Goal: Task Accomplishment & Management: Complete application form

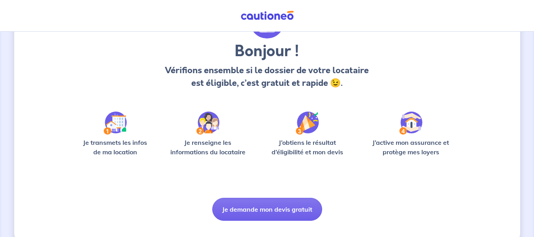
scroll to position [72, 0]
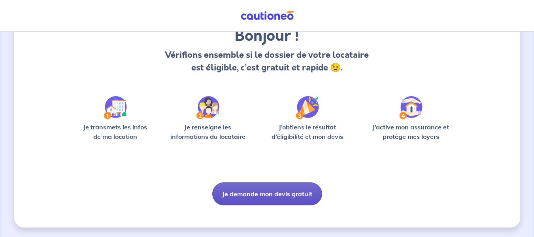
click at [244, 189] on button "Je demande mon devis gratuit" at bounding box center [267, 193] width 110 height 23
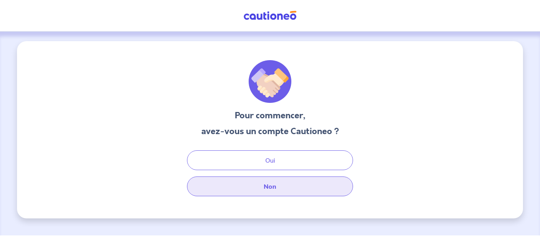
click at [273, 190] on button "Non" at bounding box center [270, 186] width 166 height 20
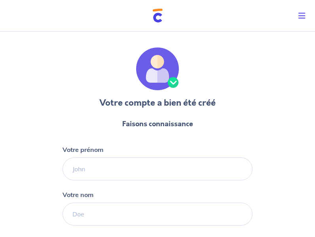
select select "FR"
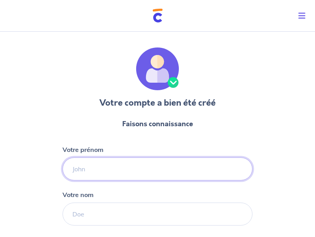
click at [104, 173] on input "Votre prénom" at bounding box center [157, 168] width 190 height 23
type input "Aurelie"
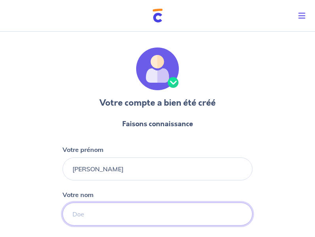
type input "Debausse"
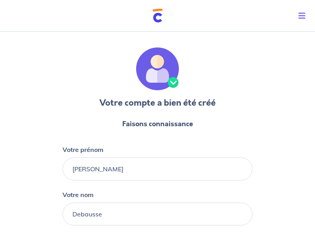
type input "06 21 29 14 20"
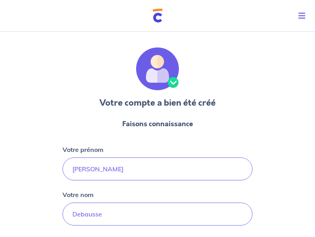
click at [246, 102] on div "Votre compte a bien été créé Faisons connaissance Votre prénom Aurelie Votre no…" at bounding box center [157, 187] width 190 height 281
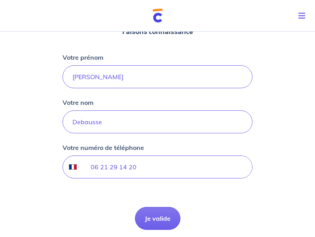
scroll to position [94, 0]
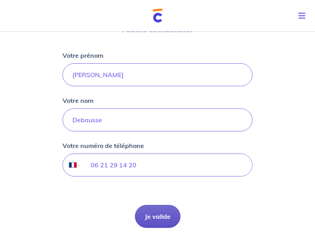
click at [151, 217] on button "Je valide" at bounding box center [157, 216] width 45 height 23
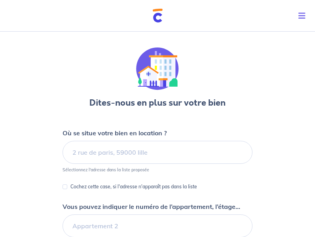
click at [298, 165] on div "Dites-nous en plus sur votre bien Où se situe votre bien en location ? Sélectio…" at bounding box center [157, 197] width 315 height 339
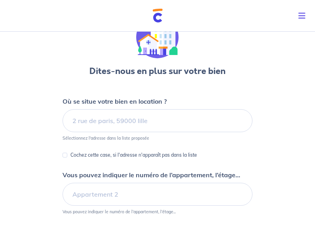
scroll to position [47, 0]
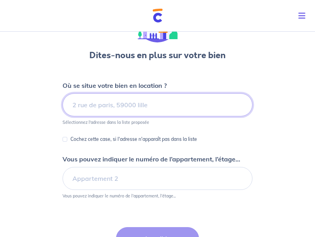
click at [136, 108] on input at bounding box center [157, 104] width 190 height 23
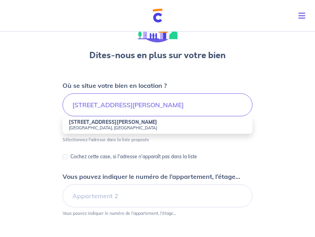
click at [115, 123] on strong "8 Rue François Couperin" at bounding box center [113, 122] width 88 height 6
type input "8 Rue François Couperin, Saint-Leu-la-Forêt, France"
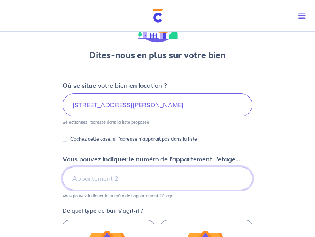
click at [143, 182] on input "Vous pouvez indiquer le numéro de l’appartement, l’étage..." at bounding box center [157, 178] width 190 height 23
type input "17"
click at [284, 204] on div "Dites-nous en plus sur votre bien Où se situe votre bien en location ? 8 Rue Fr…" at bounding box center [157, 194] width 315 height 427
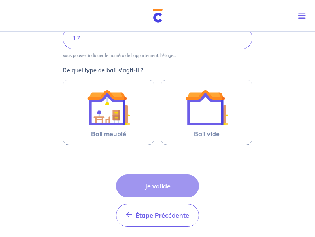
scroll to position [221, 0]
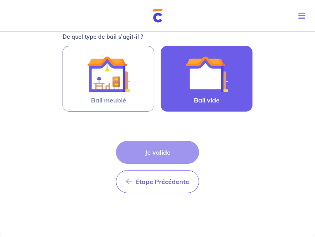
click at [204, 64] on img at bounding box center [206, 74] width 43 height 43
click at [0, 0] on input "Bail vide" at bounding box center [0, 0] width 0 height 0
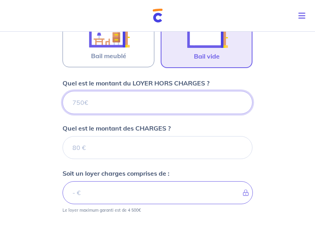
scroll to position [257, 0]
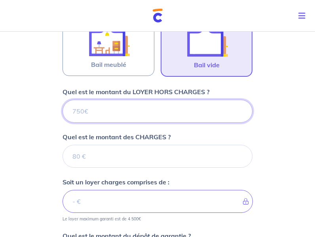
type input "1"
type input "100"
type input "1000"
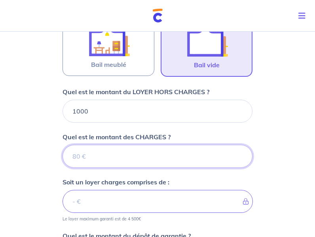
click at [109, 158] on input "Quel est le montant des CHARGES ?" at bounding box center [157, 156] width 190 height 23
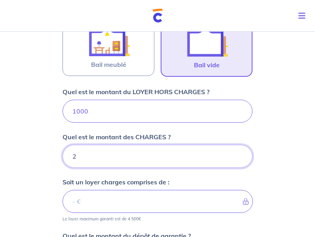
type input "20"
type input "1002"
type input "200"
type input "1200"
type input "200"
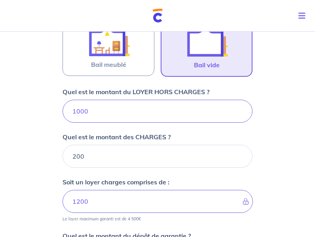
click at [289, 197] on div "Dites-nous en plus sur votre bien Où se situe votre bien en location ? 8 Rue Fr…" at bounding box center [157, 84] width 315 height 626
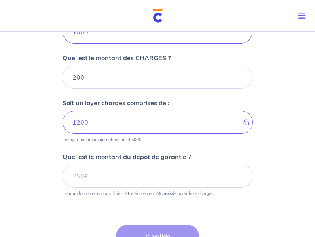
scroll to position [352, 0]
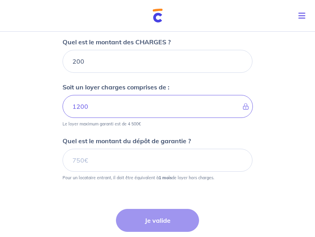
click at [141, 175] on p "Pour un locataire entrant, il doit être équivalent à 1 mois de loyer hors charg…" at bounding box center [137, 178] width 151 height 6
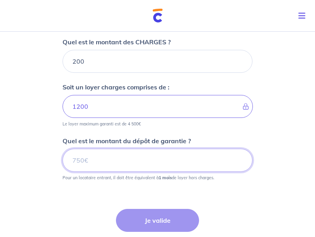
click at [117, 159] on input "Quel est le montant du dépôt de garantie ?" at bounding box center [157, 160] width 190 height 23
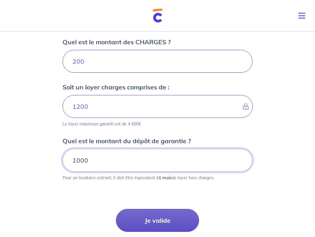
type input "1000"
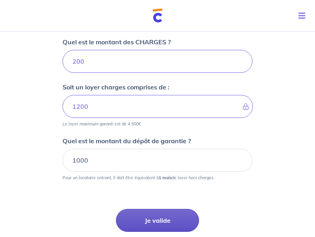
click at [161, 218] on button "Je valide" at bounding box center [157, 220] width 83 height 23
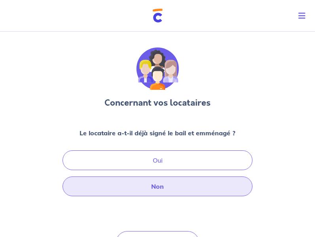
click at [160, 189] on button "Non" at bounding box center [157, 186] width 190 height 20
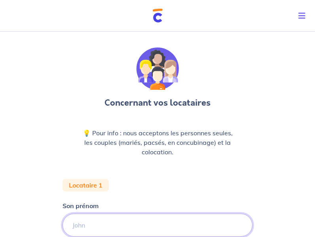
click at [108, 223] on input "Son prénom" at bounding box center [157, 225] width 190 height 23
type input "vita"
click at [280, 229] on div "Concernant vos locataires 💡 Pour info : nous acceptons les personnes seules, le…" at bounding box center [157, 215] width 315 height 375
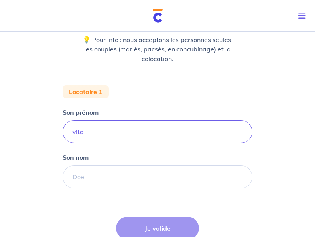
scroll to position [95, 0]
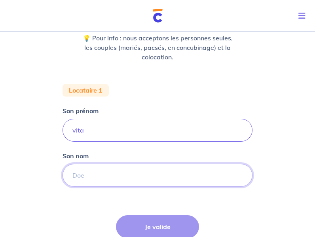
click at [138, 182] on input "Son nom" at bounding box center [157, 175] width 190 height 23
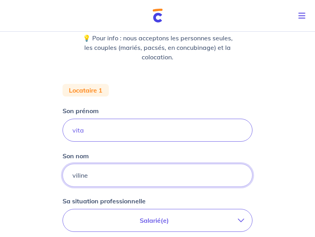
type input "viline"
click at [259, 207] on div "Concernant vos locataires 💡 Pour info : nous acceptons les personnes seules, le…" at bounding box center [157, 190] width 315 height 512
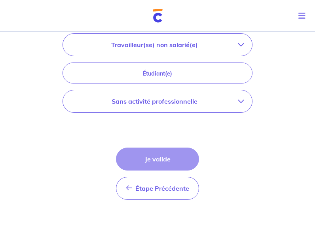
scroll to position [301, 0]
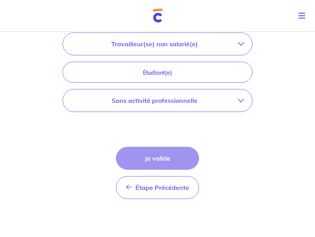
click at [155, 155] on div "Étape Précédente Précédent Je valide Je valide" at bounding box center [157, 173] width 83 height 52
click at [156, 155] on div "Étape Précédente Précédent Je valide Je valide" at bounding box center [157, 173] width 83 height 52
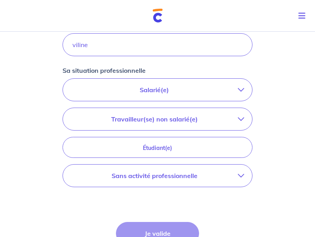
scroll to position [223, 0]
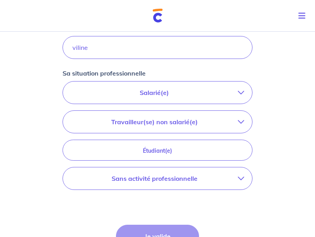
click at [187, 97] on button "Salarié(e)" at bounding box center [157, 92] width 189 height 22
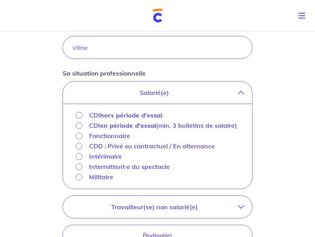
click at [85, 115] on div "CDI hors période d'essai" at bounding box center [119, 114] width 87 height 9
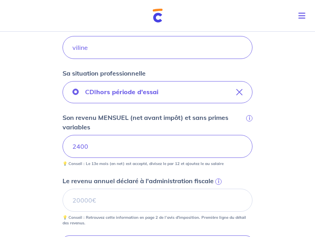
click at [262, 166] on div "Concernant vos locataires 💡 Pour info : nous acceptons les personnes seules, le…" at bounding box center [157, 121] width 315 height 630
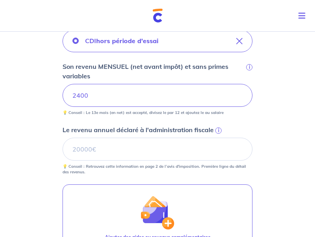
scroll to position [276, 0]
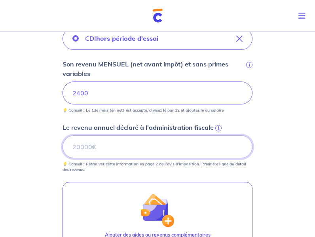
click at [141, 147] on input "Le revenu annuel déclaré à l'administration fiscale i" at bounding box center [157, 146] width 190 height 23
type input "27885"
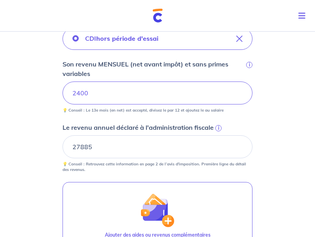
click at [268, 172] on div "Concernant vos locataires 💡 Pour info : nous acceptons les personnes seules, le…" at bounding box center [157, 67] width 315 height 630
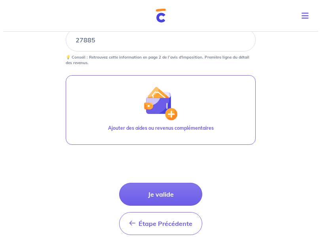
scroll to position [382, 0]
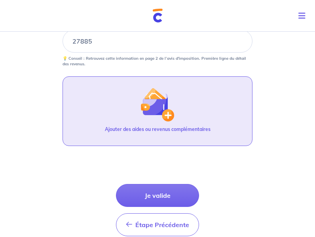
click at [184, 130] on p "Ajouter des aides ou revenus complémentaires" at bounding box center [158, 129] width 106 height 7
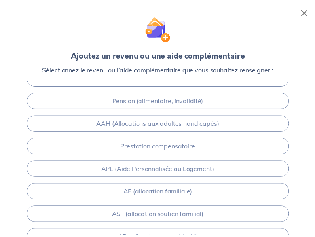
scroll to position [0, 0]
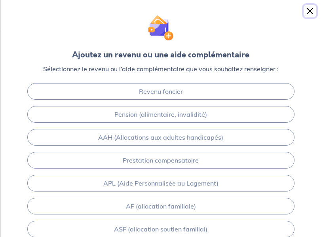
click at [311, 11] on button "Close" at bounding box center [309, 11] width 13 height 13
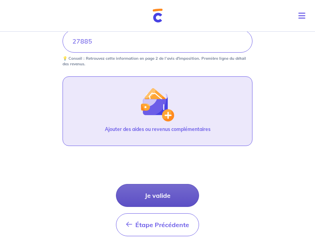
click at [148, 200] on button "Je valide" at bounding box center [157, 195] width 83 height 23
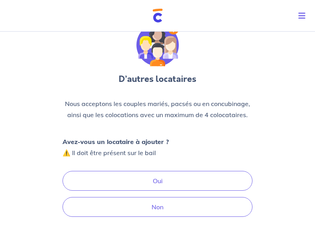
scroll to position [25, 0]
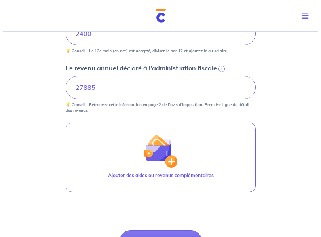
scroll to position [334, 0]
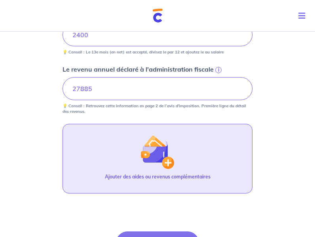
click at [151, 165] on img "button" at bounding box center [157, 152] width 34 height 34
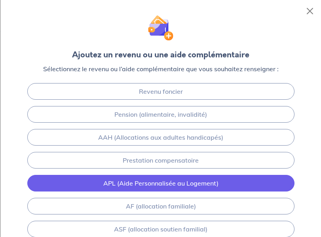
click at [155, 183] on link "APL (Aide Personnalisée au Logement)" at bounding box center [160, 183] width 267 height 17
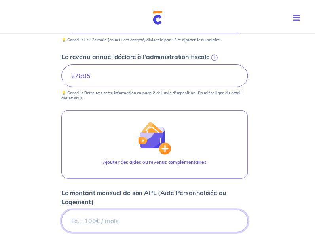
scroll to position [476, 0]
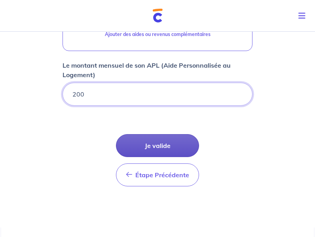
type input "200"
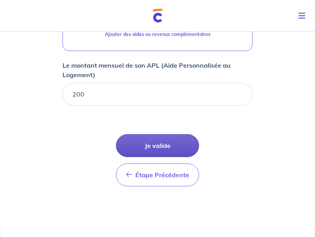
click at [164, 145] on button "Je valide" at bounding box center [157, 145] width 83 height 23
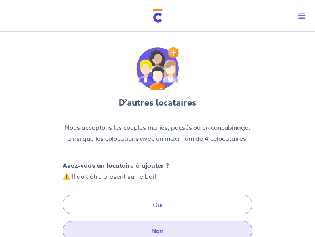
click at [159, 234] on button "Non" at bounding box center [157, 231] width 190 height 20
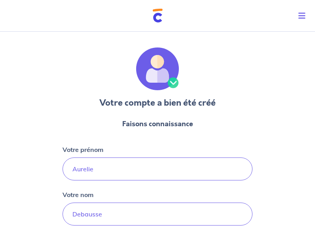
select select "FR"
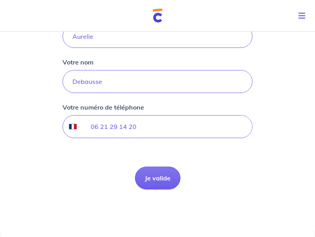
scroll to position [136, 0]
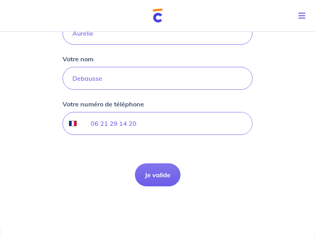
click at [313, 207] on html "Mon compte Me déconnecter Votre compte a bien été créé Faisons connaissance Vot…" at bounding box center [157, 50] width 315 height 372
click at [146, 176] on button "Je valide" at bounding box center [157, 174] width 45 height 23
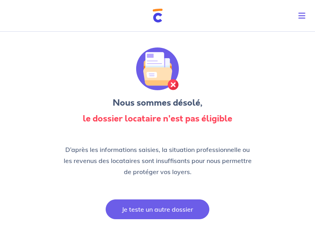
click at [174, 210] on button "Je teste un autre dossier" at bounding box center [158, 209] width 104 height 20
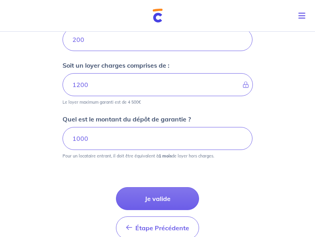
scroll to position [381, 0]
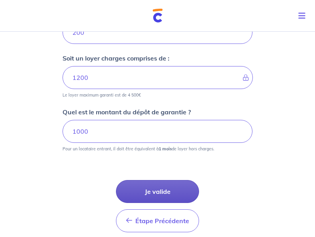
click at [168, 194] on button "Je valide" at bounding box center [157, 191] width 83 height 23
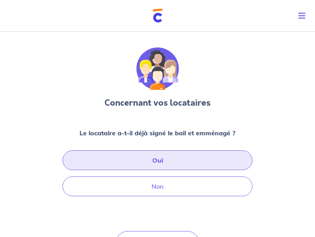
click at [172, 161] on button "Oui" at bounding box center [157, 160] width 190 height 20
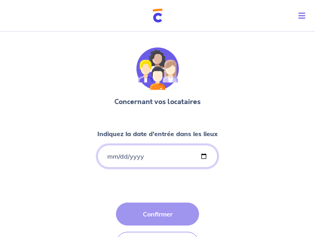
click at [204, 155] on input "Indiquez la date d'entrée dans les lieux" at bounding box center [157, 156] width 120 height 23
type input "2025-09-26"
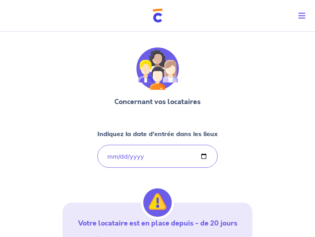
click at [244, 155] on div "Concernant vos locataires Indiquez la date d'entrée dans les lieux 2025-09-26 V…" at bounding box center [157, 209] width 190 height 324
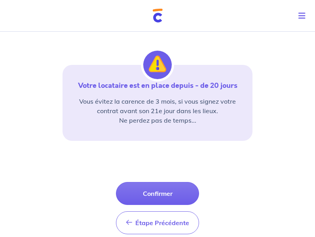
scroll to position [138, 0]
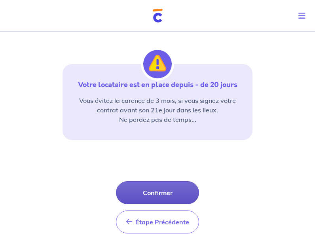
click at [149, 195] on button "Confirmer" at bounding box center [157, 192] width 83 height 23
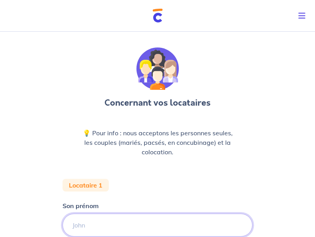
click at [89, 224] on input "Son prénom" at bounding box center [157, 225] width 190 height 23
type input "vita"
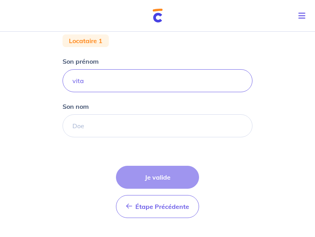
scroll to position [144, 0]
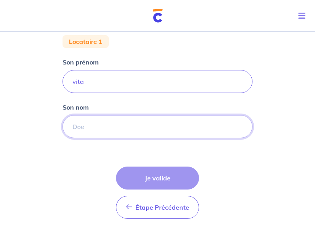
click at [113, 130] on input "Son nom" at bounding box center [157, 126] width 190 height 23
type input "viline"
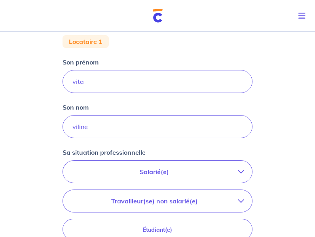
click at [140, 167] on p "Salarié(e)" at bounding box center [154, 171] width 167 height 9
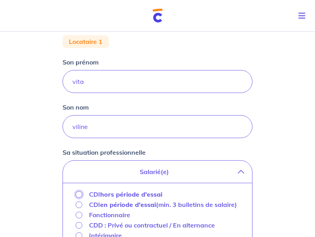
click at [79, 194] on input "CDI hors période d'essai" at bounding box center [79, 194] width 7 height 7
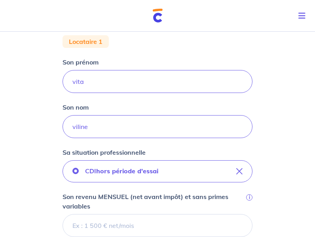
click at [134, 228] on input "Son revenu MENSUEL (net avant impôt) et sans primes variables i" at bounding box center [157, 225] width 190 height 23
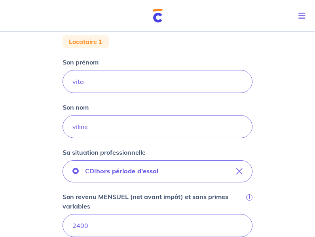
click at [287, 204] on div "Concernant vos locataires 💡 Pour info : nous acceptons les personnes seules, le…" at bounding box center [157, 200] width 315 height 630
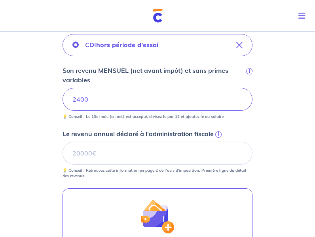
scroll to position [271, 0]
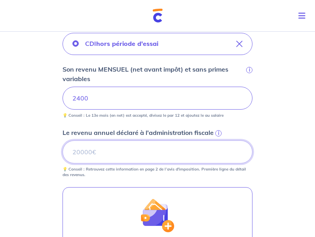
click at [113, 157] on input "Le revenu annuel déclaré à l'administration fiscale i" at bounding box center [157, 151] width 190 height 23
type input "27000"
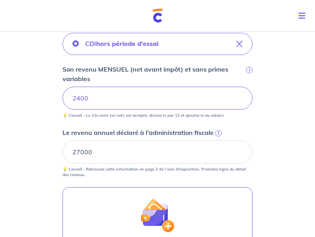
click at [266, 151] on div "Concernant vos locataires 💡 Pour info : nous acceptons les personnes seules, le…" at bounding box center [157, 73] width 315 height 630
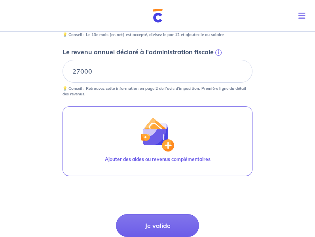
scroll to position [373, 0]
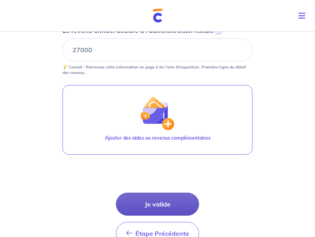
click at [169, 206] on button "Je valide" at bounding box center [157, 204] width 83 height 23
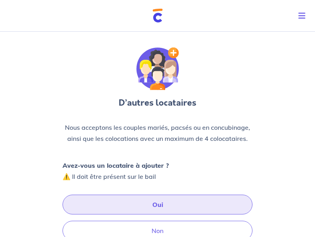
click at [160, 204] on button "Oui" at bounding box center [157, 205] width 190 height 20
click at [191, 206] on button "Oui" at bounding box center [157, 205] width 190 height 20
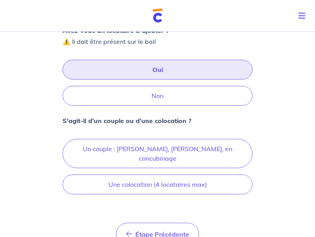
scroll to position [137, 0]
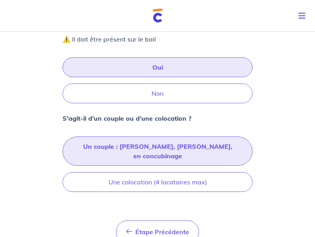
click at [183, 149] on button "Un couple : marié, pacsé, en concubinage" at bounding box center [157, 150] width 190 height 29
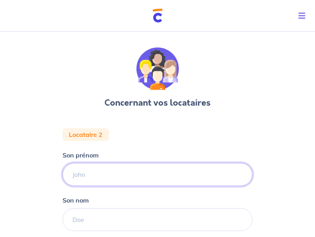
click at [108, 171] on input "Son prénom" at bounding box center [157, 174] width 190 height 23
type input "alex"
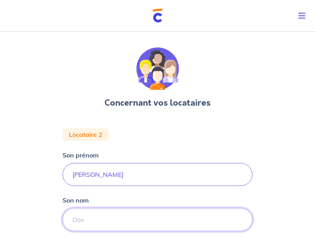
click at [82, 224] on input "Son nom" at bounding box center [157, 219] width 190 height 23
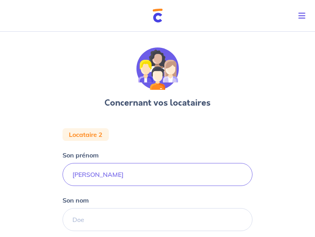
click at [288, 97] on div "Concernant vos locataires Locataire 2 Son prénom alex Son nom Étape Précédente …" at bounding box center [157, 190] width 315 height 324
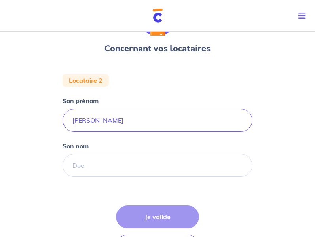
scroll to position [53, 0]
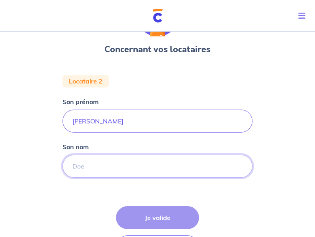
click at [100, 174] on input "Son nom" at bounding box center [157, 166] width 190 height 23
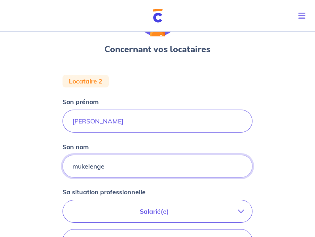
type input "mukelenge"
click at [260, 156] on div "Concernant vos locataires Locataire 2 Son prénom alex Son nom mukelenge Sa situ…" at bounding box center [157, 205] width 315 height 461
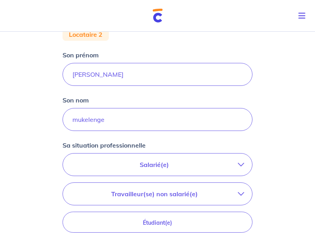
scroll to position [101, 0]
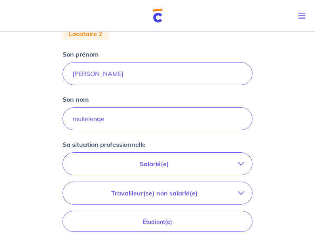
click at [244, 166] on icon "button" at bounding box center [241, 164] width 6 height 6
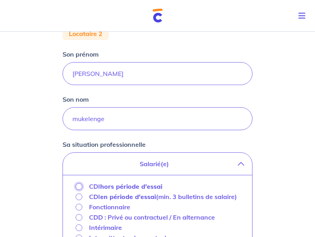
click at [79, 186] on input "CDI hors période d'essai" at bounding box center [79, 186] width 7 height 7
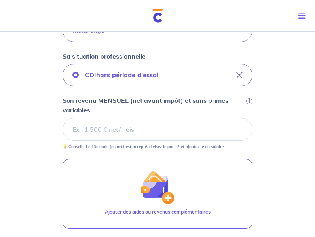
scroll to position [190, 0]
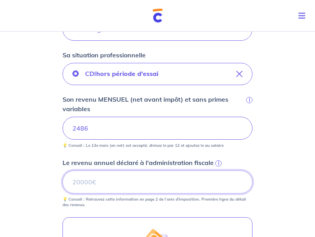
click at [99, 187] on input "Le revenu annuel déclaré à l'administration fiscale i" at bounding box center [157, 181] width 190 height 23
type input "30858"
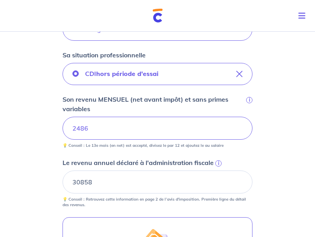
click at [268, 129] on div "Concernant vos locataires Locataire 2 Son prénom alex Son nom mukelenge Sa situ…" at bounding box center [157, 128] width 315 height 580
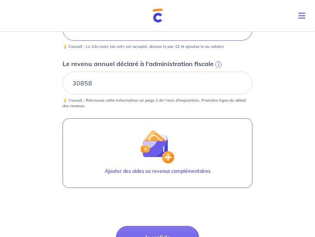
scroll to position [288, 0]
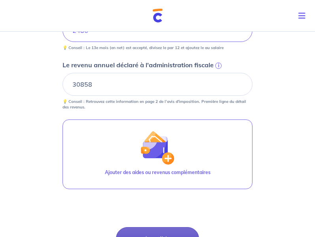
click at [182, 230] on button "Je valide" at bounding box center [157, 238] width 83 height 23
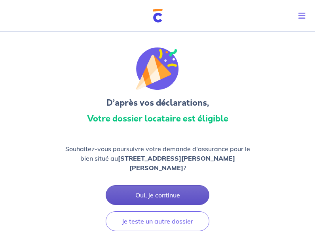
click at [182, 196] on button "Oui, je continue" at bounding box center [158, 195] width 104 height 20
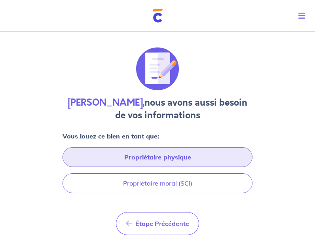
click at [189, 159] on button "Propriétaire physique" at bounding box center [157, 157] width 190 height 20
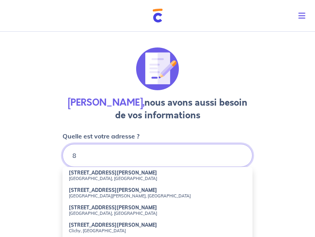
type input "8"
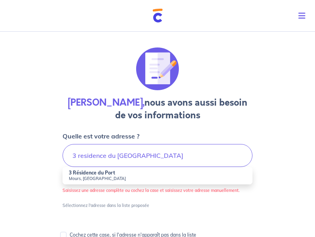
click at [112, 173] on strong "3 Résidence du Port" at bounding box center [92, 173] width 46 height 6
type input "3 Résidence du Port, Mours, France"
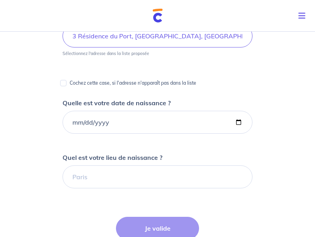
scroll to position [127, 0]
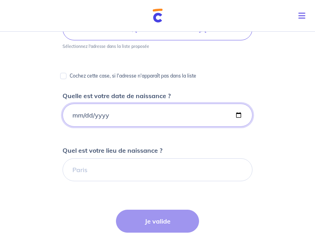
click at [240, 117] on input "Quelle est votre date de naissance ?" at bounding box center [157, 115] width 190 height 23
type input "1980-04-03"
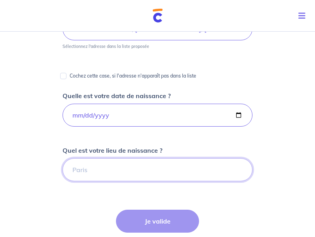
click at [96, 178] on input "Quel est votre lieu de naissance ?" at bounding box center [157, 169] width 190 height 23
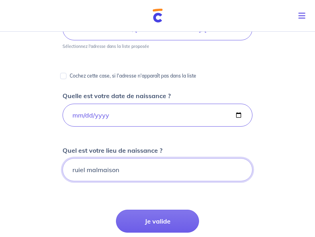
click at [82, 171] on input "ruiel malmaison" at bounding box center [157, 169] width 190 height 23
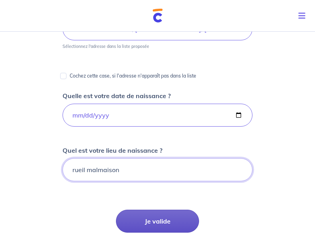
type input "rueil malmaison"
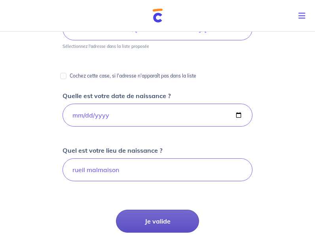
click at [146, 223] on button "Je valide" at bounding box center [157, 221] width 83 height 23
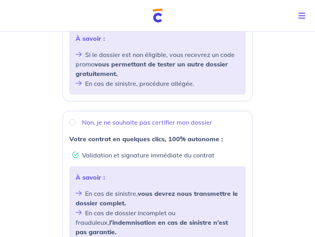
scroll to position [233, 0]
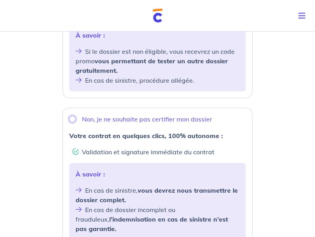
click at [73, 116] on input "Non, je ne souhaite pas certifier mon dossier" at bounding box center [72, 119] width 6 height 6
radio input "true"
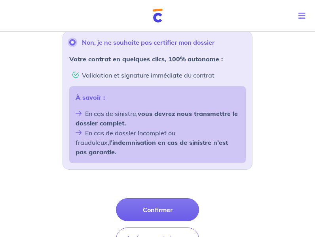
scroll to position [333, 0]
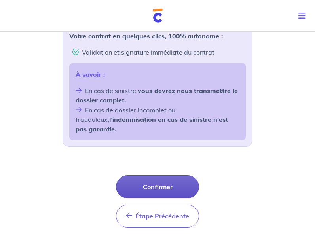
click at [180, 175] on button "Confirmer" at bounding box center [157, 186] width 83 height 23
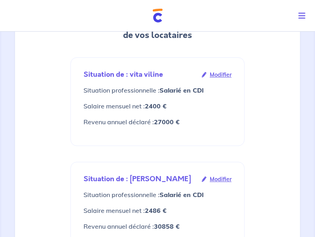
scroll to position [109, 0]
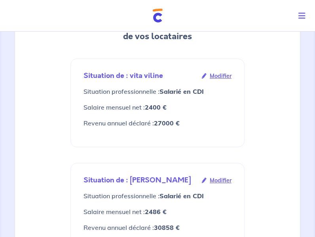
click at [227, 76] on span "Modifier" at bounding box center [221, 76] width 22 height 9
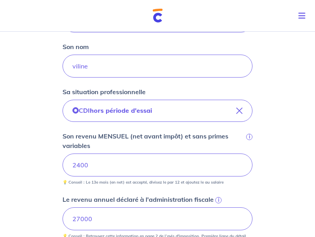
scroll to position [206, 0]
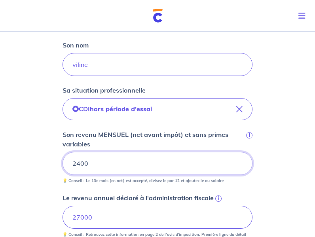
click at [92, 160] on input "2400" at bounding box center [157, 163] width 190 height 23
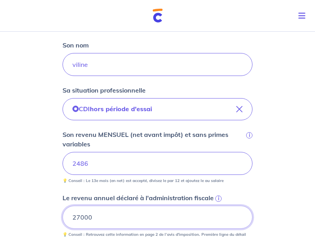
click at [100, 215] on input "27000" at bounding box center [157, 217] width 190 height 23
type input "27885"
click at [292, 209] on div "Concernant vos locataires 💡 Pour info : nous acceptons les personnes seules, le…" at bounding box center [157, 138] width 315 height 630
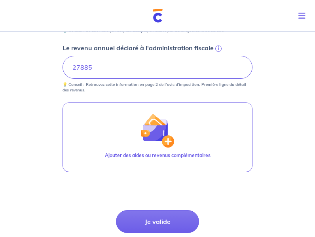
scroll to position [353, 0]
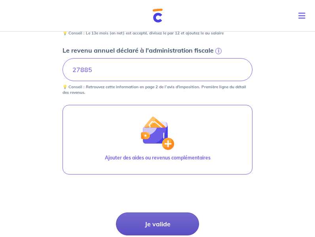
click at [157, 228] on button "Je valide" at bounding box center [157, 223] width 83 height 23
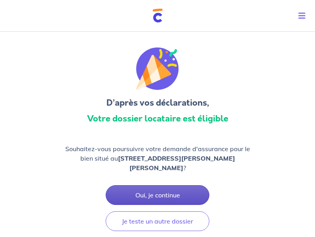
click at [174, 197] on button "Oui, je continue" at bounding box center [158, 195] width 104 height 20
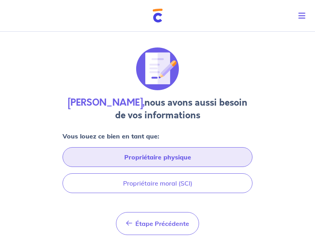
click at [176, 154] on button "Propriétaire physique" at bounding box center [157, 157] width 190 height 20
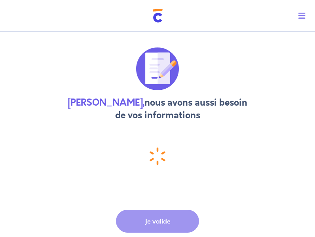
select select "FR"
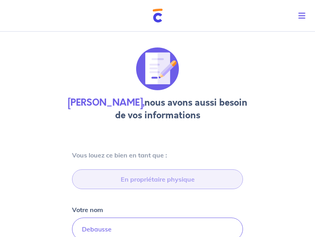
type input "3 Résidence du Port, 95260 Mours"
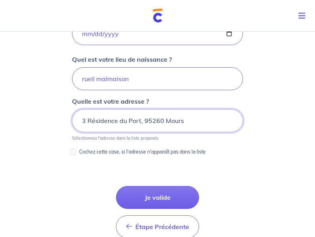
scroll to position [378, 0]
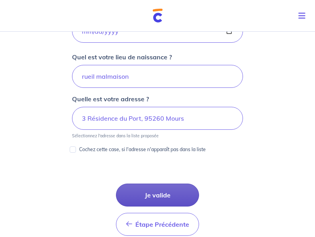
click at [172, 191] on button "Je valide" at bounding box center [157, 194] width 83 height 23
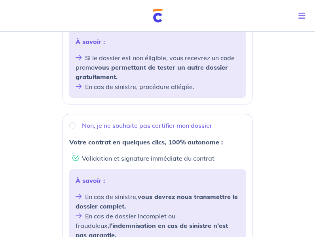
scroll to position [225, 0]
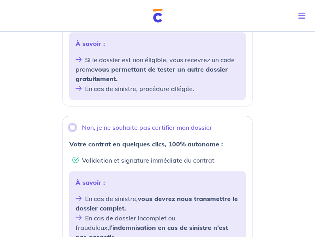
click at [71, 124] on input "Non, je ne souhaite pas certifier mon dossier" at bounding box center [72, 127] width 6 height 6
radio input "true"
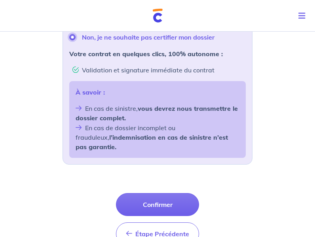
scroll to position [318, 0]
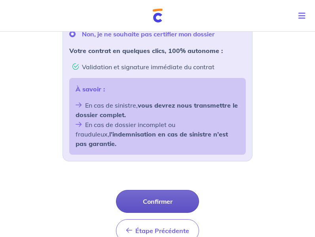
click at [161, 190] on button "Confirmer" at bounding box center [157, 201] width 83 height 23
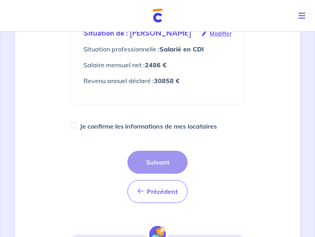
scroll to position [267, 0]
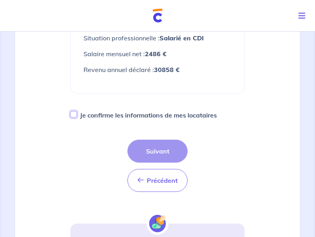
click at [74, 115] on input "Je confirme les informations de mes locataires" at bounding box center [73, 114] width 6 height 6
checkbox input "true"
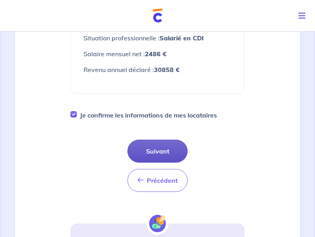
click at [154, 148] on button "Suivant" at bounding box center [157, 151] width 60 height 23
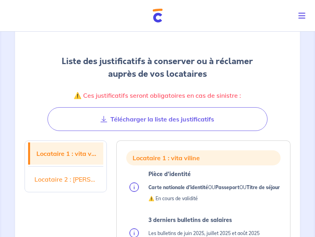
scroll to position [73, 0]
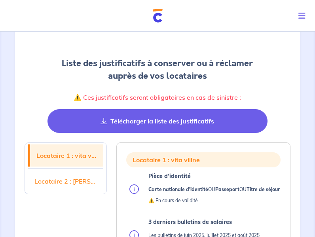
click at [170, 126] on button "Télécharger la liste des justificatifs" at bounding box center [157, 121] width 220 height 24
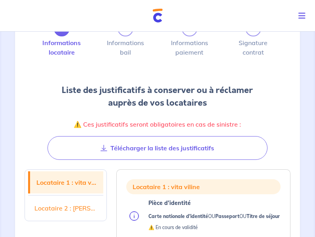
scroll to position [44, 0]
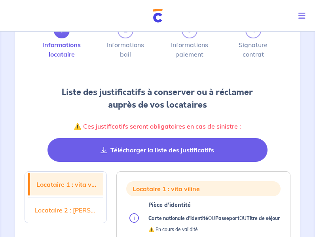
click at [225, 147] on button "Télécharger la liste des justificatifs" at bounding box center [157, 150] width 220 height 24
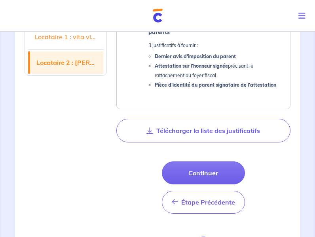
scroll to position [787, 0]
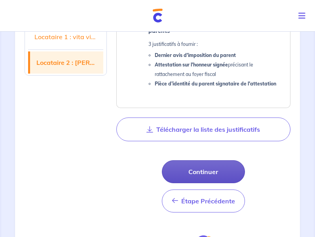
click at [220, 183] on button "Continuer" at bounding box center [203, 171] width 83 height 23
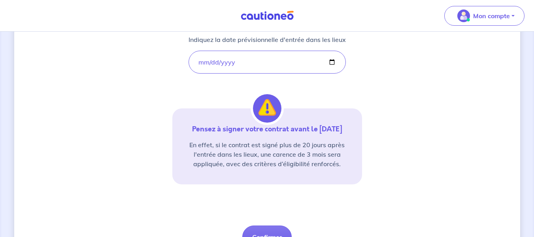
scroll to position [163, 0]
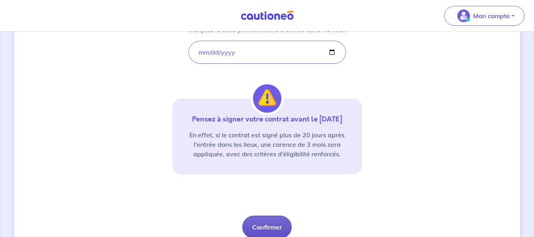
click at [253, 224] on button "Confirmer" at bounding box center [266, 226] width 49 height 23
select select "FR"
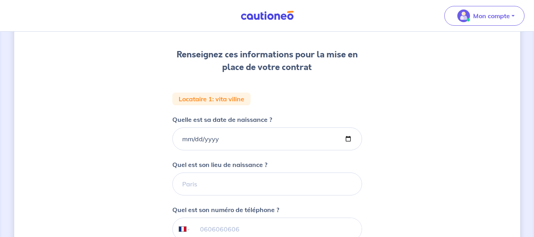
scroll to position [103, 0]
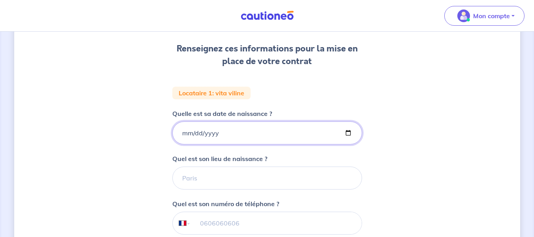
click at [314, 136] on input "Quelle est sa date de naissance ?" at bounding box center [267, 132] width 190 height 23
click at [314, 132] on input "2007-09-17" at bounding box center [267, 132] width 190 height 23
type input "1991-06-17"
click at [170, 138] on div "2 3 4 Informations locataire Informations bail Informations paiement Signature …" at bounding box center [267, 163] width 506 height 451
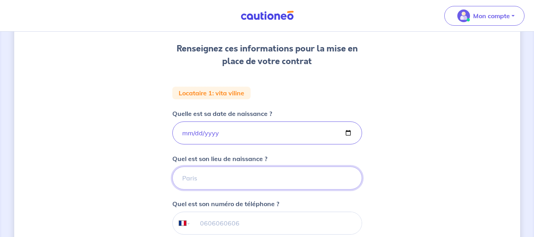
click at [193, 183] on input "Quel est son lieu de naissance ?" at bounding box center [267, 177] width 190 height 23
type input "kinshasa"
click at [314, 166] on div "2 3 4 Informations locataire Informations bail Informations paiement Signature …" at bounding box center [267, 163] width 506 height 451
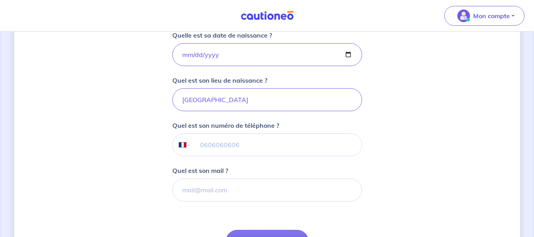
scroll to position [182, 0]
click at [269, 151] on input "tel" at bounding box center [276, 144] width 171 height 22
type input "06 03 91 01 77"
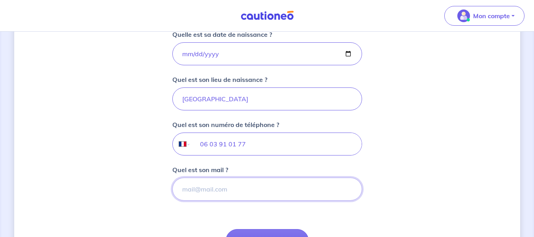
click at [219, 188] on input "Quel est son mail ?" at bounding box center [267, 189] width 190 height 23
type input "vilinevita@yahoo.fr"
click at [302, 208] on form "Locataire 1 : vita viline Quelle est sa date de naissance ? 1991-06-17 Quel est…" at bounding box center [267, 148] width 190 height 280
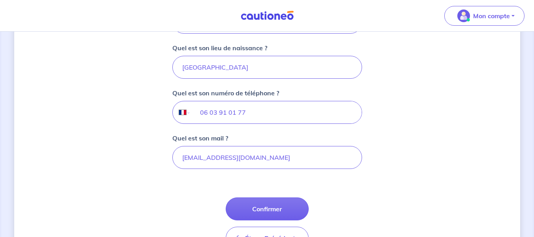
scroll to position [230, 0]
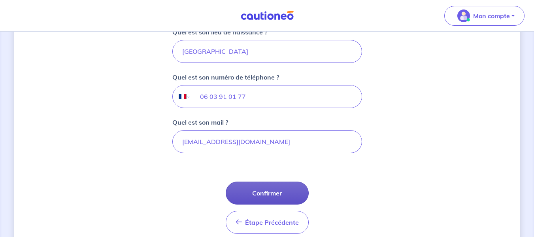
click at [281, 197] on button "Confirmer" at bounding box center [267, 192] width 83 height 23
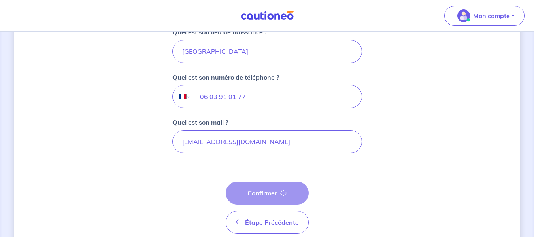
select select "FR"
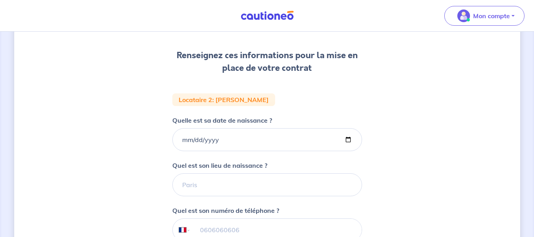
scroll to position [111, 0]
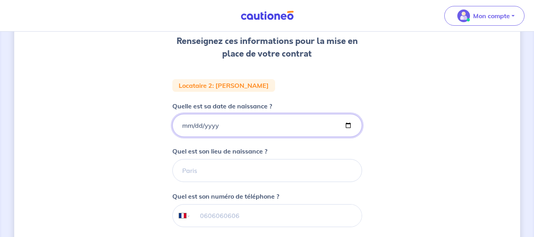
click at [314, 123] on input "Quelle est sa date de naissance ?" at bounding box center [267, 125] width 190 height 23
type input "1979-03-17"
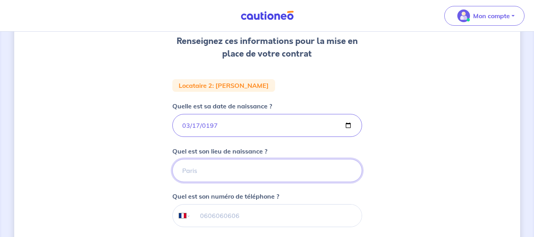
click at [269, 171] on input "Quel est son lieu de naissance ?" at bounding box center [267, 170] width 190 height 23
type input "kinshasa"
click at [314, 175] on div "2 3 4 Informations locataire Informations bail Informations paiement Signature …" at bounding box center [267, 155] width 506 height 451
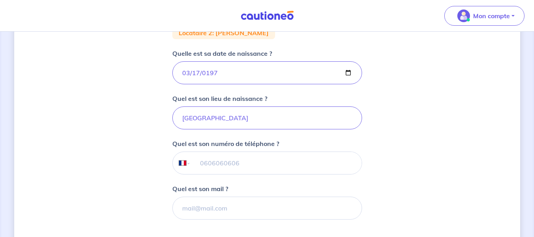
scroll to position [167, 0]
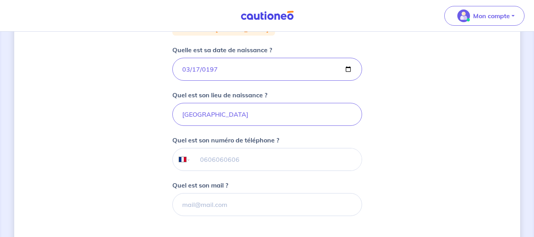
click at [272, 161] on input "tel" at bounding box center [276, 159] width 171 height 22
click at [314, 154] on div "2 3 4 Informations locataire Informations bail Informations paiement Signature …" at bounding box center [267, 99] width 506 height 451
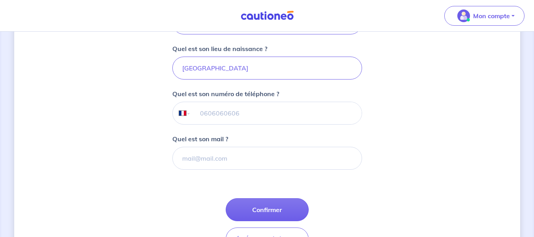
scroll to position [214, 0]
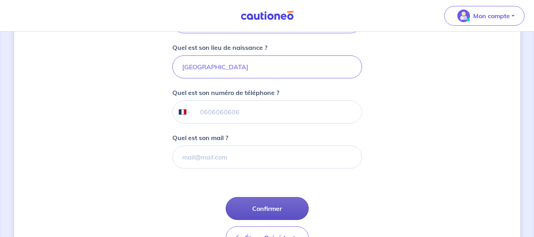
click at [276, 213] on button "Confirmer" at bounding box center [267, 208] width 83 height 23
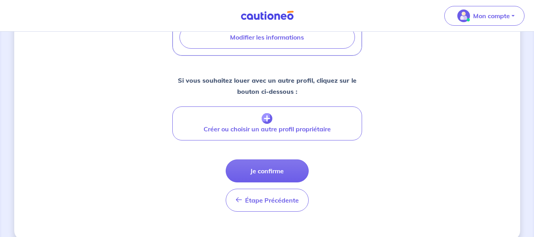
scroll to position [332, 0]
click at [285, 168] on button "Je confirme" at bounding box center [267, 170] width 83 height 23
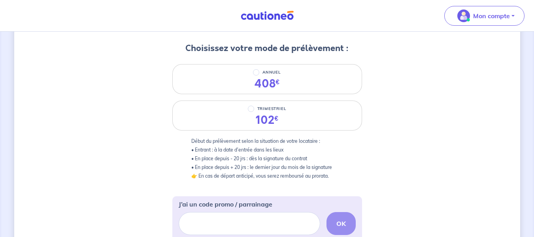
scroll to position [95, 0]
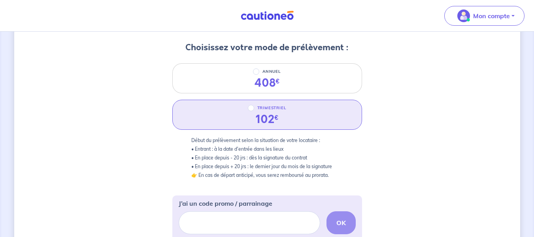
click at [253, 111] on div "TRIMESTRIEL" at bounding box center [267, 107] width 39 height 9
radio input "true"
click at [314, 127] on div "3 4 Informations locataire Informations bail Informations paiement Signature co…" at bounding box center [267, 203] width 506 height 514
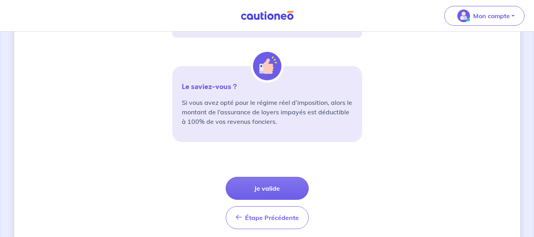
scroll to position [301, 0]
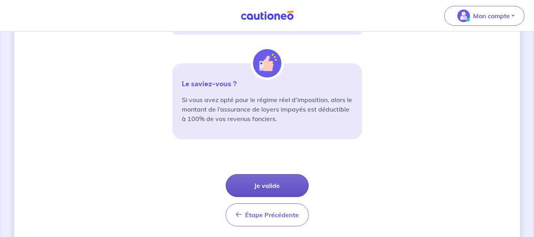
click at [276, 186] on button "Je valide" at bounding box center [267, 185] width 83 height 23
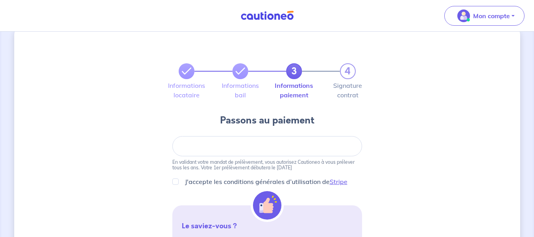
scroll to position [32, 0]
